Goal: Transaction & Acquisition: Purchase product/service

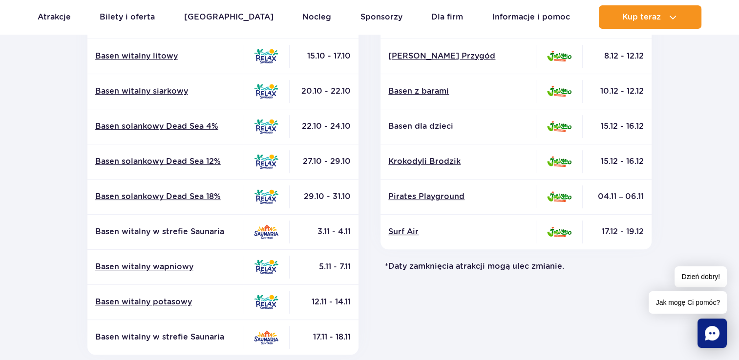
scroll to position [356, 0]
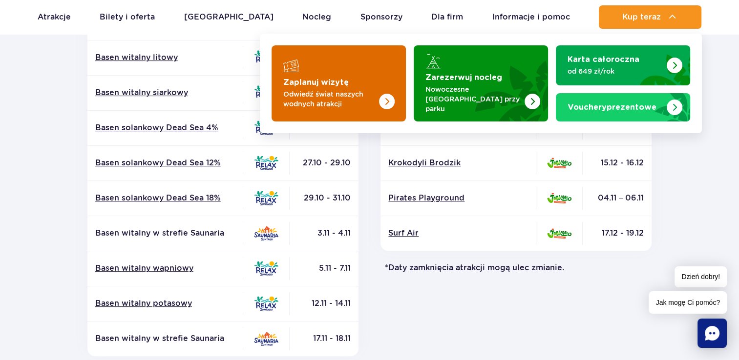
click at [367, 72] on img "Zaplanuj wizytę" at bounding box center [367, 83] width 78 height 76
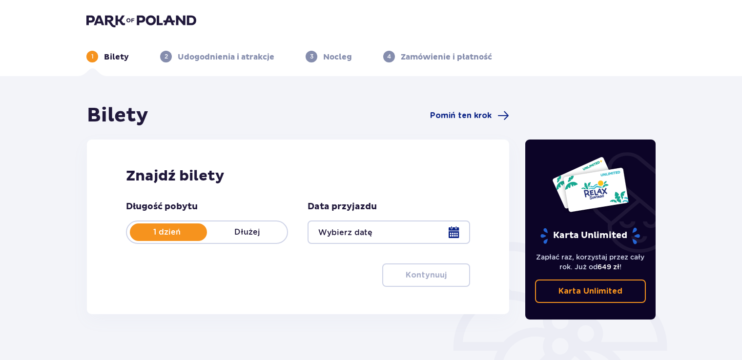
click at [454, 233] on div at bounding box center [389, 232] width 162 height 23
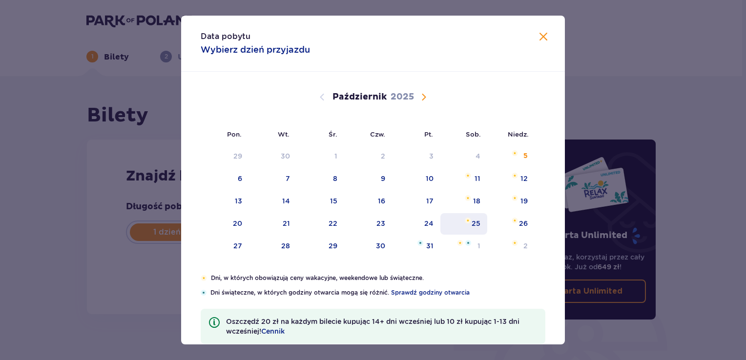
click at [476, 220] on div "25" at bounding box center [476, 224] width 9 height 10
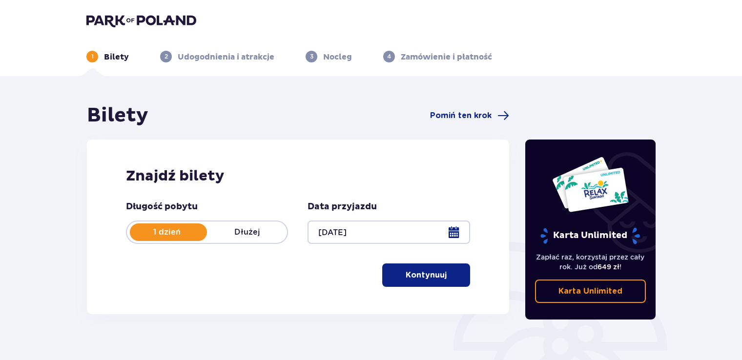
click at [456, 231] on div at bounding box center [389, 232] width 162 height 23
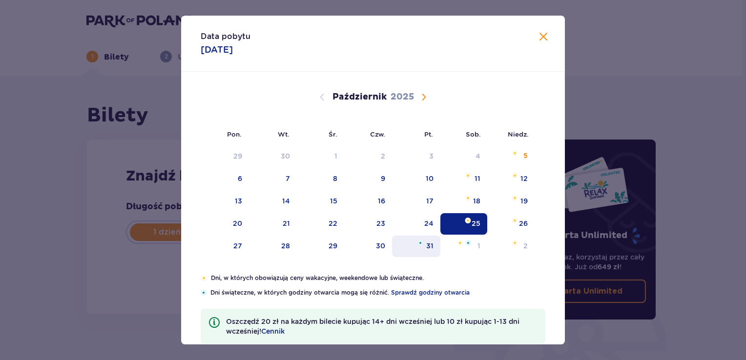
click at [428, 247] on div "31" at bounding box center [429, 246] width 7 height 10
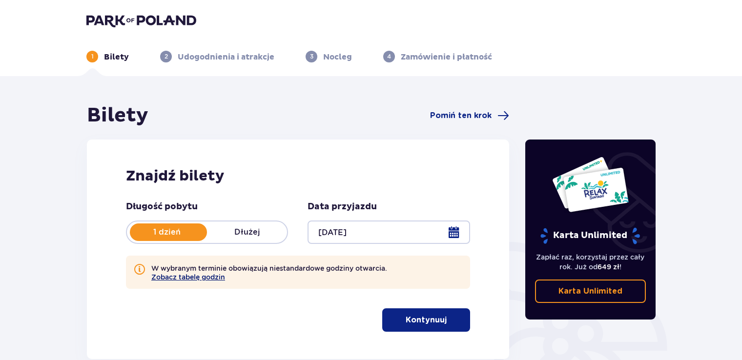
click at [208, 281] on button "Zobacz tabelę godzin" at bounding box center [188, 277] width 74 height 8
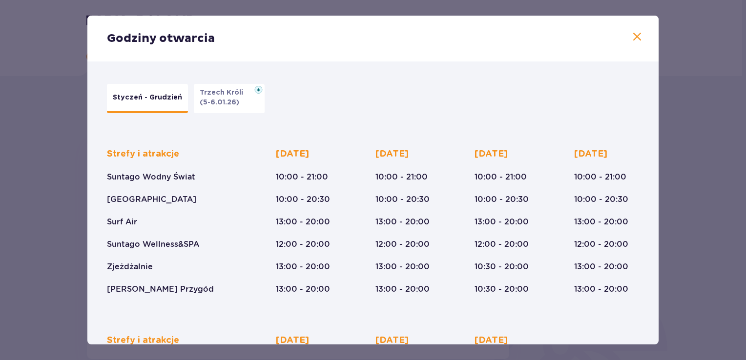
click at [635, 35] on span at bounding box center [637, 37] width 12 height 12
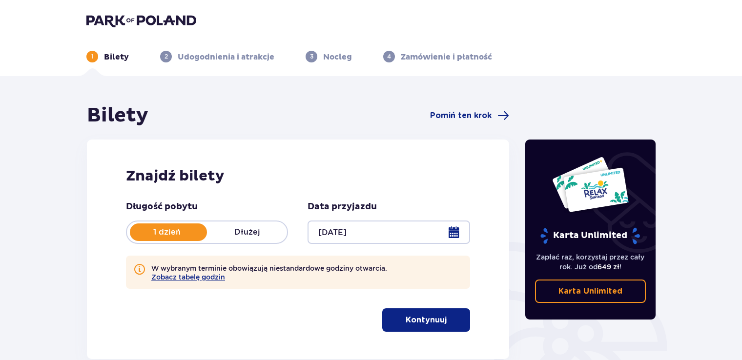
click at [455, 235] on div at bounding box center [389, 232] width 162 height 23
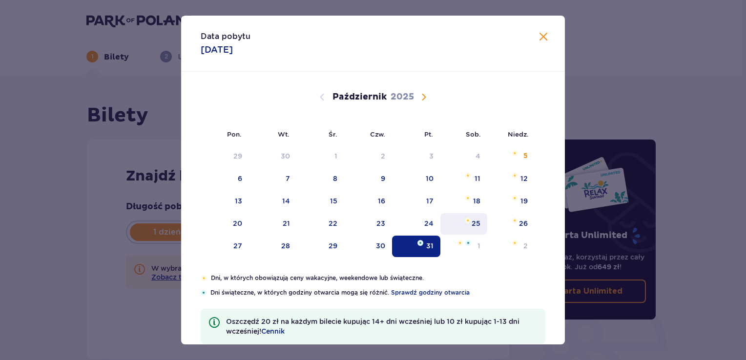
click at [477, 226] on div "25" at bounding box center [476, 224] width 9 height 10
type input "25.10.25"
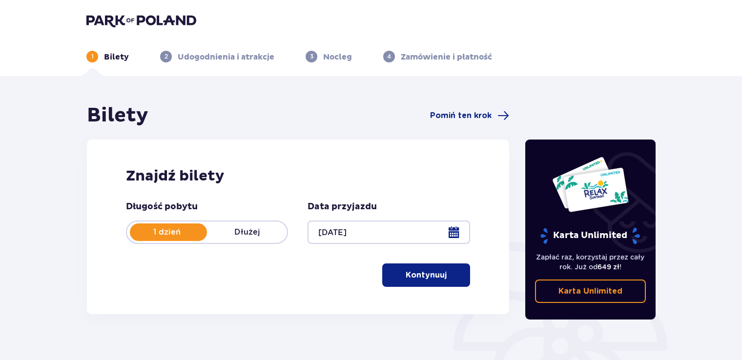
click at [433, 274] on p "Kontynuuj" at bounding box center [426, 275] width 41 height 11
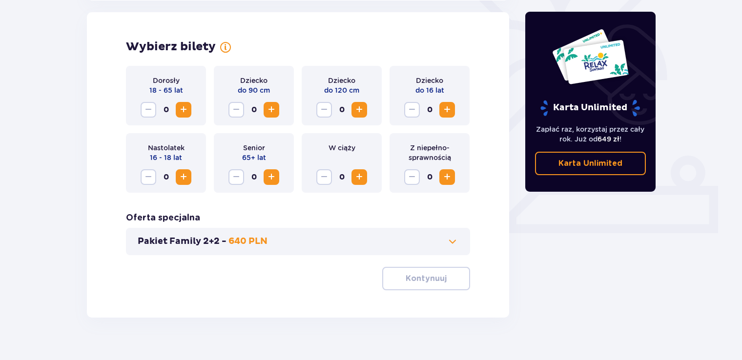
scroll to position [272, 0]
click at [182, 110] on span "Zwiększ" at bounding box center [184, 110] width 12 height 12
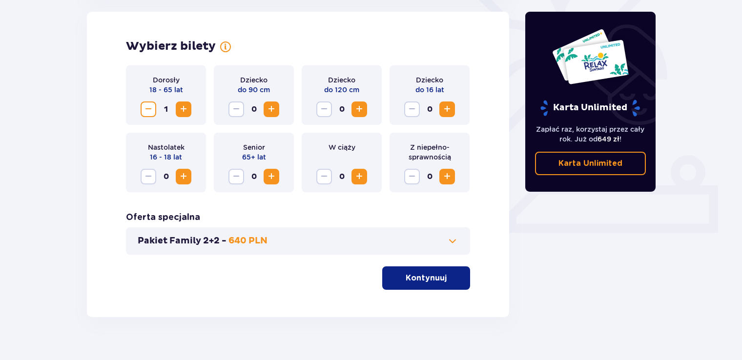
click at [182, 110] on span "Zwiększ" at bounding box center [184, 110] width 12 height 12
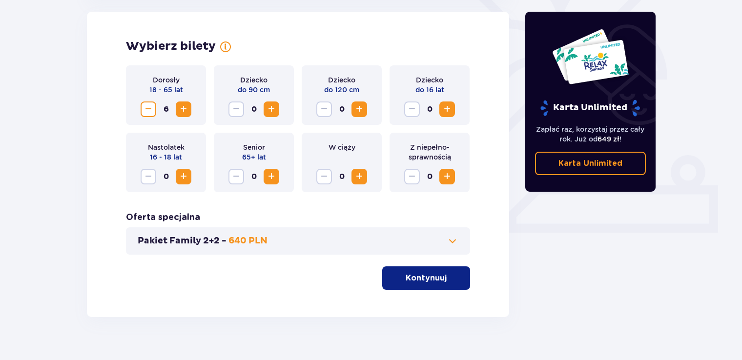
click at [182, 110] on span "Zwiększ" at bounding box center [184, 110] width 12 height 12
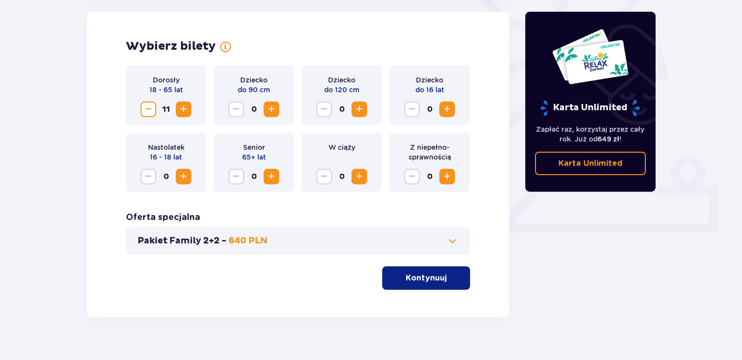
click at [182, 110] on span "Zwiększ" at bounding box center [184, 110] width 12 height 12
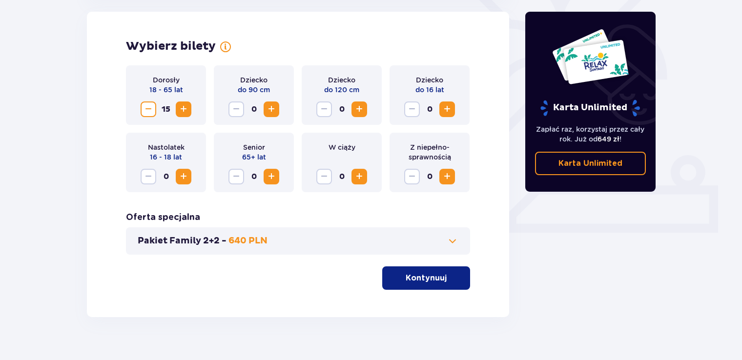
click at [182, 110] on span "Zwiększ" at bounding box center [184, 110] width 12 height 12
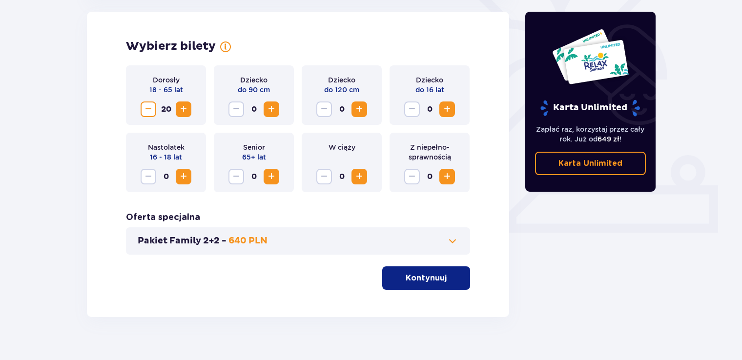
click at [182, 110] on span "Zwiększ" at bounding box center [184, 110] width 12 height 12
click at [148, 109] on span "Zmniejsz" at bounding box center [149, 110] width 12 height 12
click at [273, 179] on span "Zwiększ" at bounding box center [272, 177] width 12 height 12
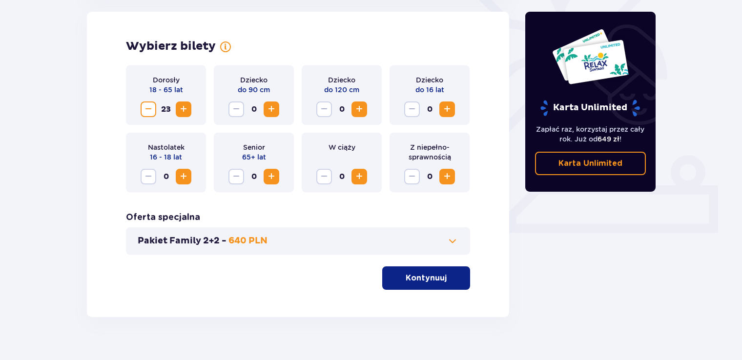
click at [273, 179] on span "Zwiększ" at bounding box center [272, 177] width 12 height 12
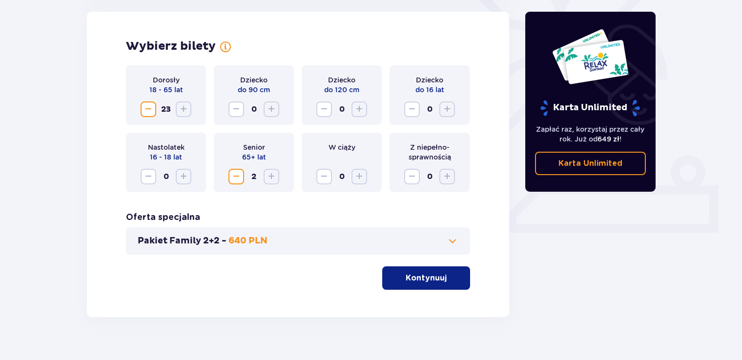
click at [416, 278] on p "Kontynuuj" at bounding box center [426, 278] width 41 height 11
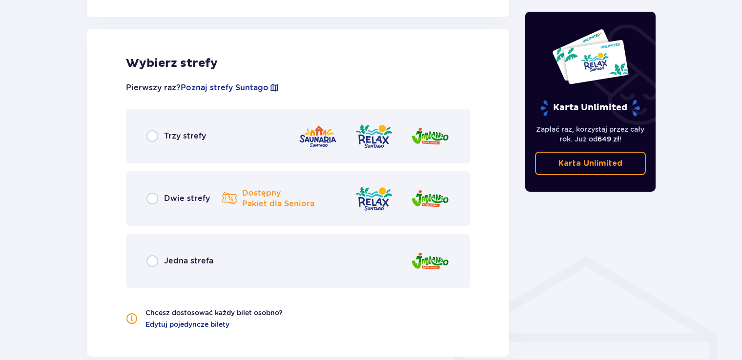
scroll to position [542, 0]
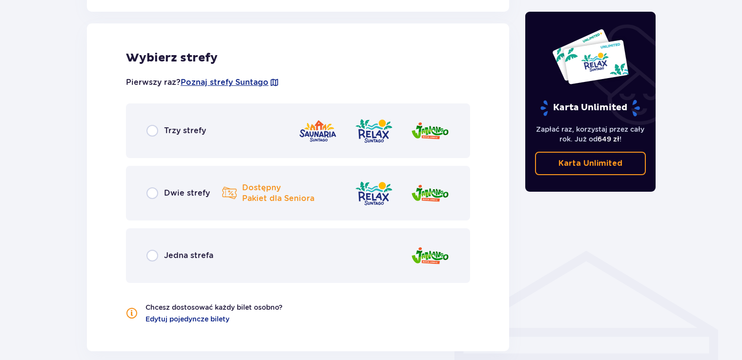
click at [148, 122] on div "Trzy strefy" at bounding box center [298, 131] width 344 height 55
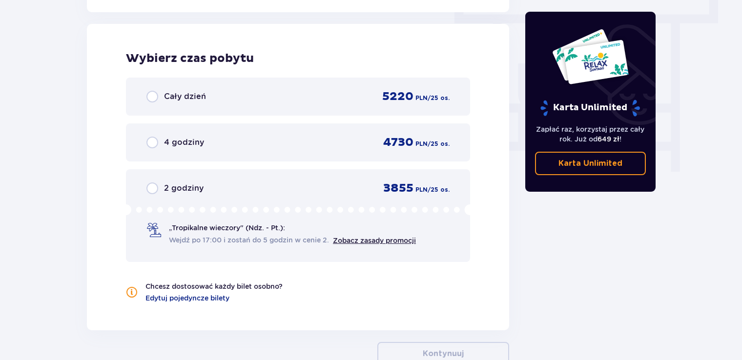
scroll to position [882, 0]
click at [148, 97] on input "radio" at bounding box center [153, 96] width 12 height 12
radio input "true"
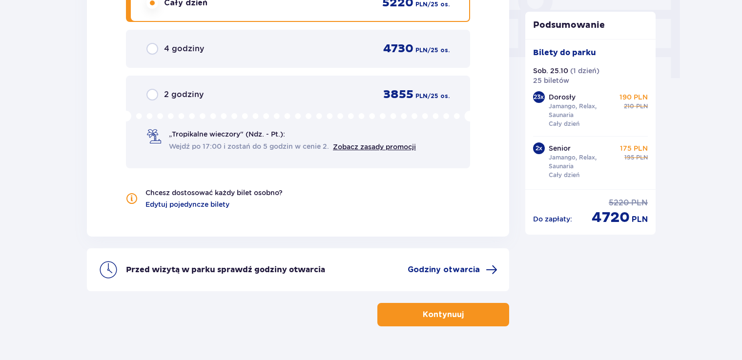
scroll to position [999, 0]
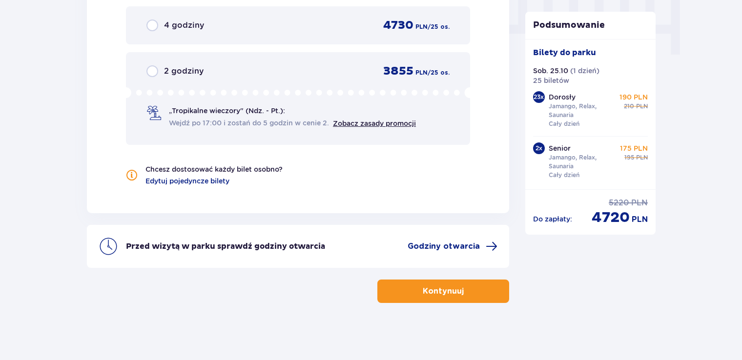
click at [456, 290] on button "Kontynuuj" at bounding box center [444, 291] width 132 height 23
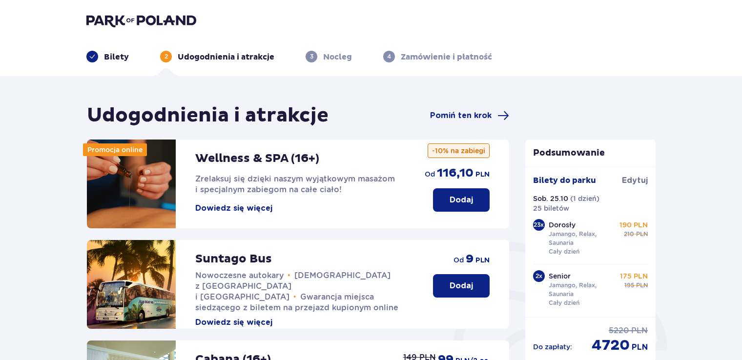
drag, startPoint x: 742, startPoint y: 91, endPoint x: 744, endPoint y: 150, distance: 59.1
click at [742, 150] on html "Bilety 2 Udogodnienia i atrakcje 3 Nocleg 4 Zamówienie i płatność Udogodnienia …" at bounding box center [371, 180] width 742 height 360
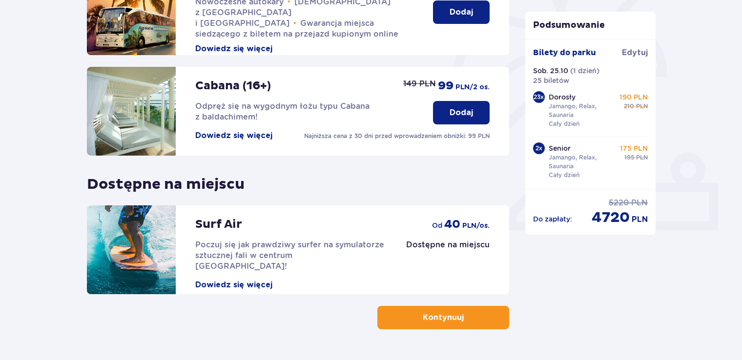
scroll to position [301, 0]
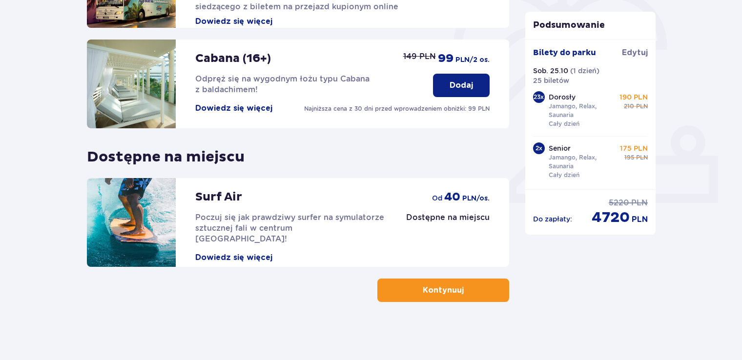
click at [423, 290] on p "Kontynuuj" at bounding box center [443, 290] width 41 height 11
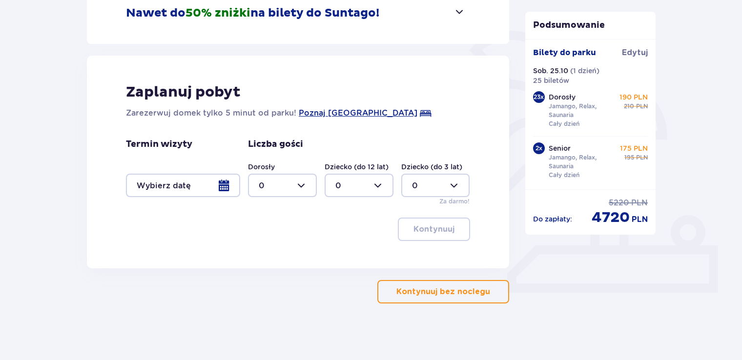
scroll to position [213, 0]
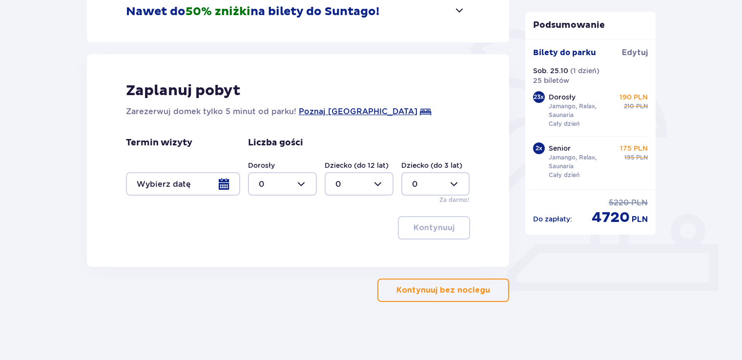
click at [482, 296] on button "Kontynuuj bez noclegu" at bounding box center [444, 290] width 132 height 23
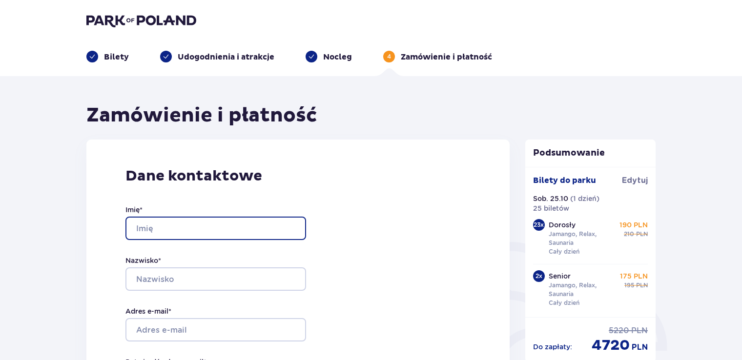
click at [168, 228] on input "Imię *" at bounding box center [216, 228] width 181 height 23
type input "joanna"
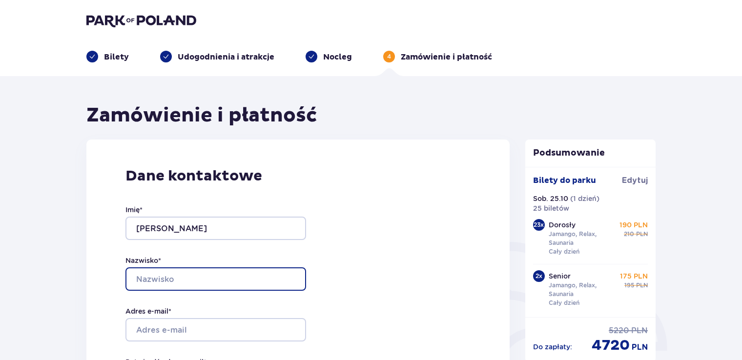
type input "Zalewska"
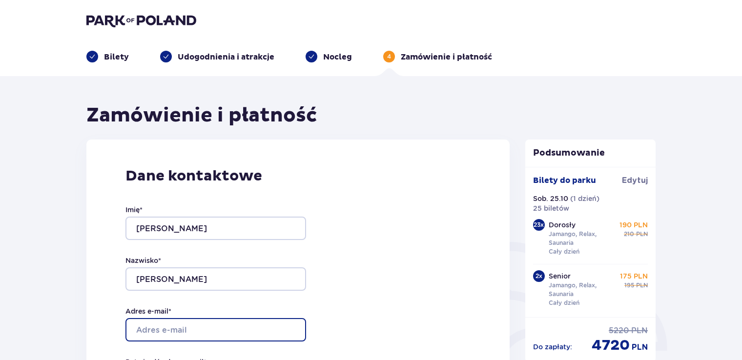
type input "arekze@interia.pl"
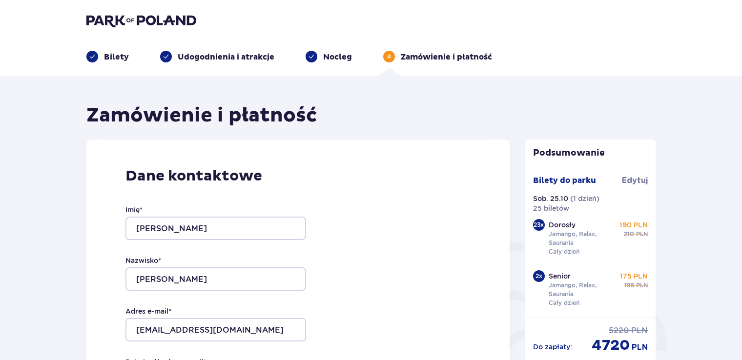
type input "arekze@interia.pl"
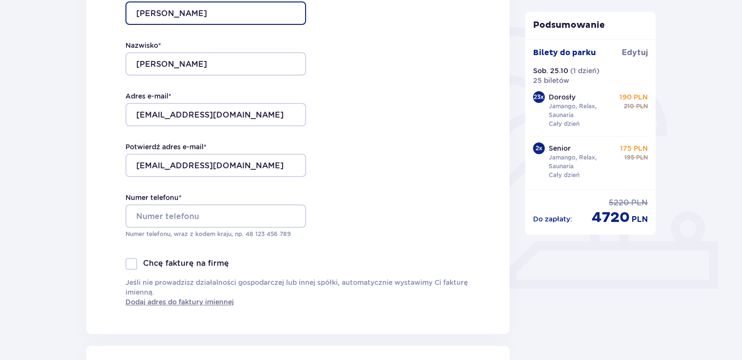
scroll to position [217, 0]
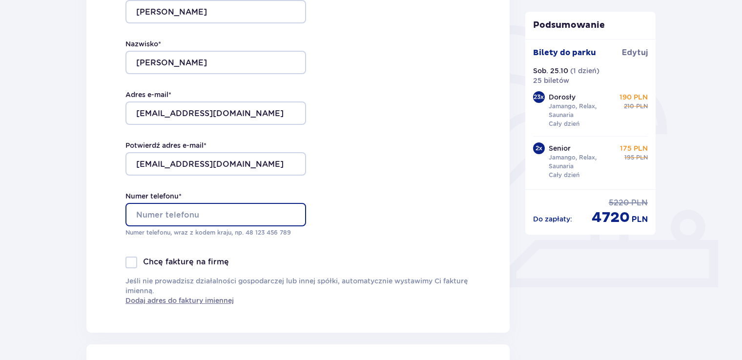
click at [237, 216] on input "Numer telefonu *" at bounding box center [216, 214] width 181 height 23
type input "508869360"
click at [128, 262] on div at bounding box center [132, 263] width 12 height 12
checkbox input "true"
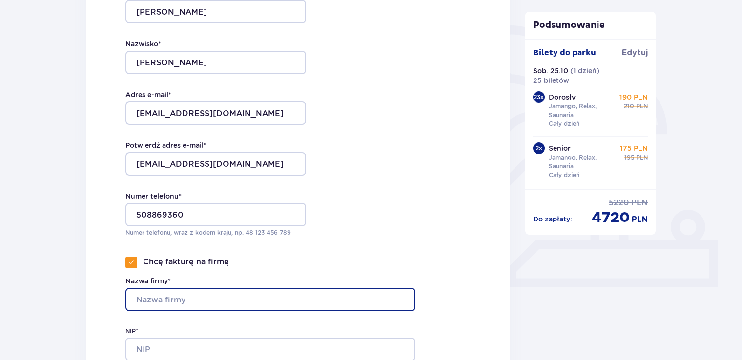
click at [246, 292] on input "Nazwa firmy*" at bounding box center [271, 299] width 290 height 23
type input "KOŁO GOSPODYŃ WIEJSKICH W STEPNIE MICHAŁKACH"
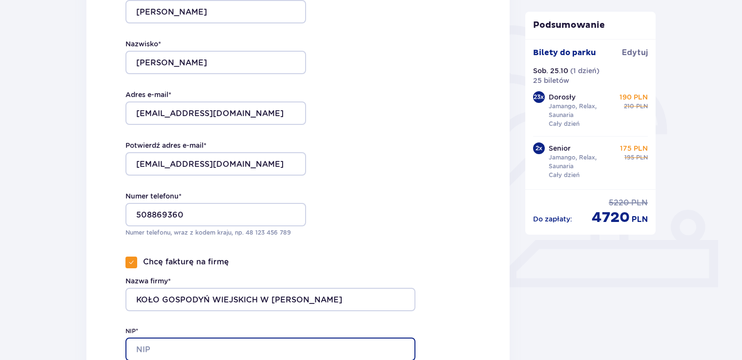
click at [332, 353] on input "NIP*" at bounding box center [271, 349] width 290 height 23
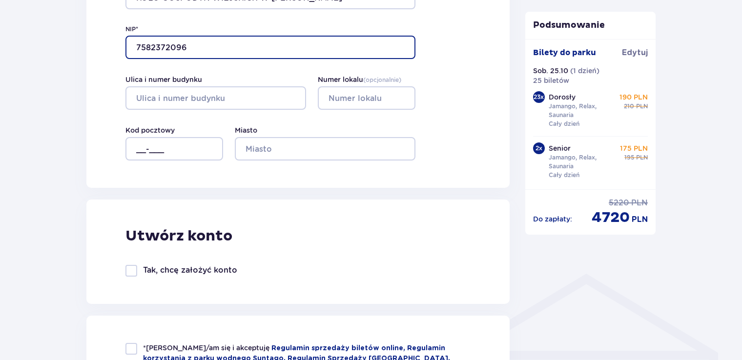
scroll to position [526, 0]
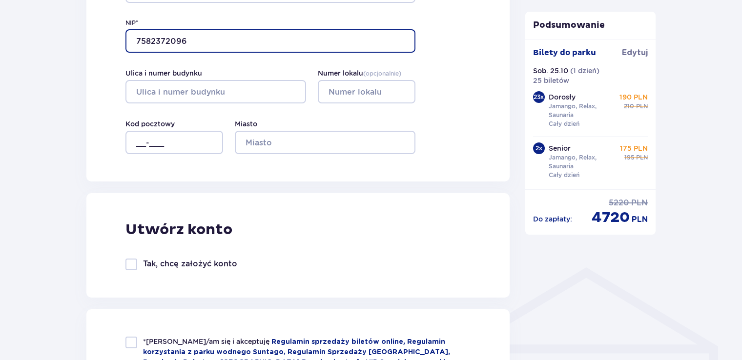
type input "7582372096"
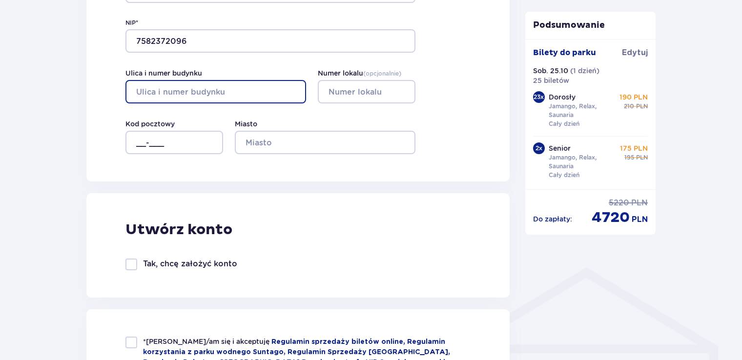
click at [263, 87] on input "Ulica i numer budynku" at bounding box center [216, 91] width 181 height 23
type input "5"
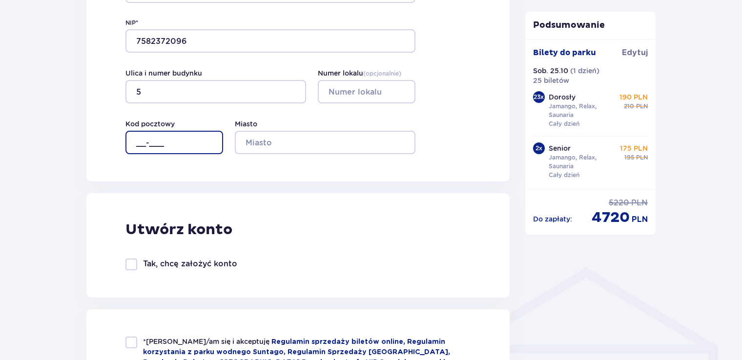
click at [172, 140] on input "__-___" at bounding box center [175, 142] width 98 height 23
type input "07-415"
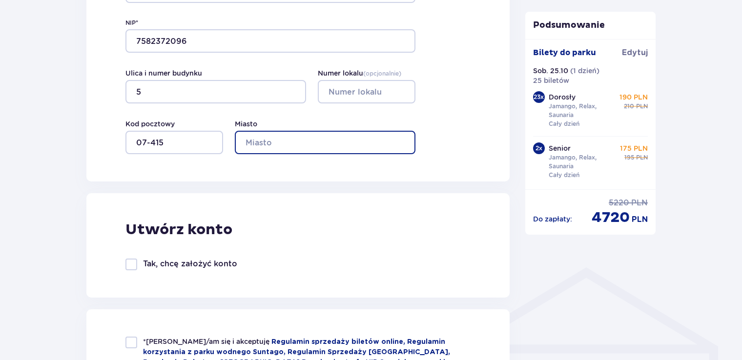
click at [262, 137] on input "Miasto" at bounding box center [325, 142] width 181 height 23
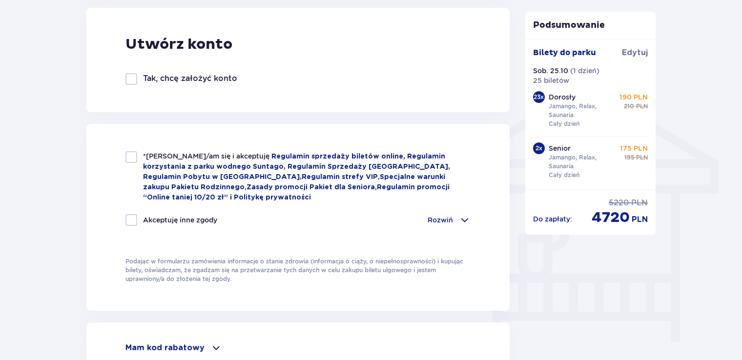
scroll to position [715, 0]
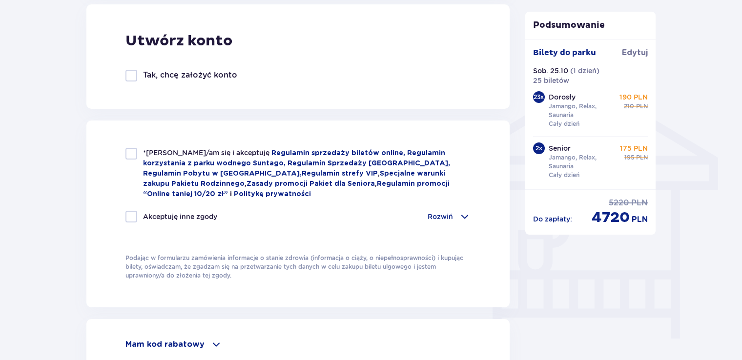
type input "STEPNA MICHAŁKI"
click at [134, 152] on div at bounding box center [132, 154] width 12 height 12
checkbox input "true"
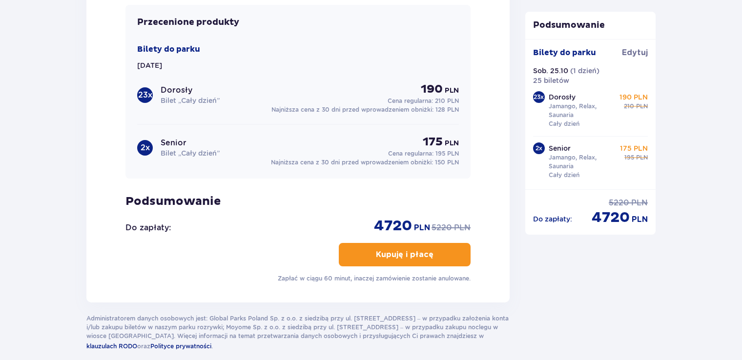
scroll to position [1097, 0]
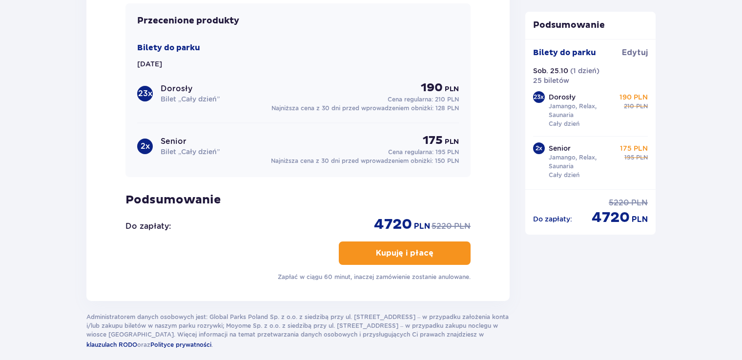
click at [406, 252] on p "Kupuję i płacę" at bounding box center [405, 253] width 58 height 11
